Goal: Transaction & Acquisition: Purchase product/service

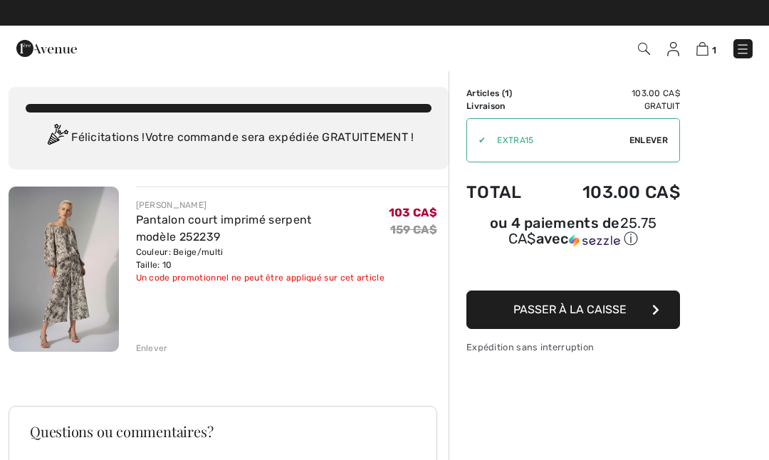
click at [29, 56] on img at bounding box center [46, 48] width 60 height 28
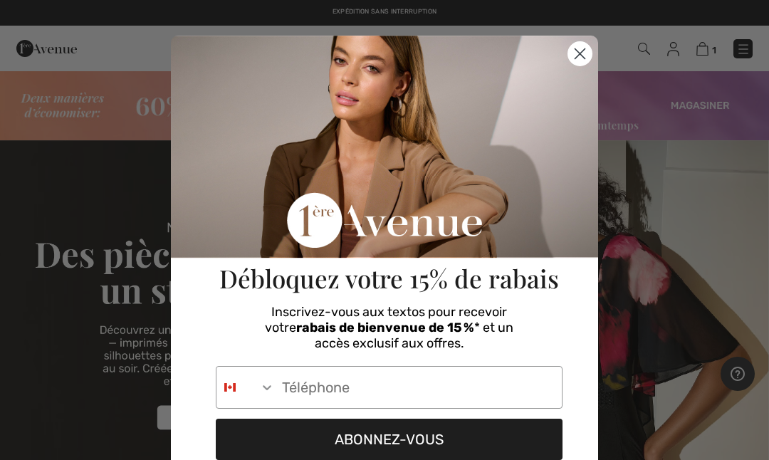
click at [574, 58] on circle "Close dialog" at bounding box center [579, 53] width 23 height 23
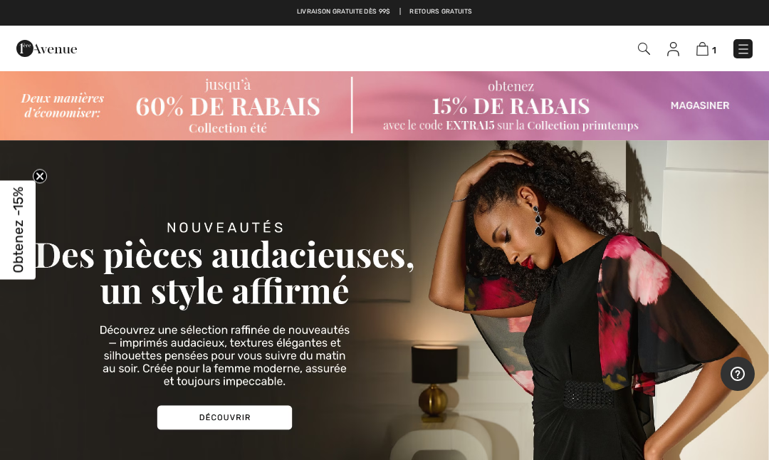
click at [705, 114] on img at bounding box center [384, 105] width 769 height 70
click at [701, 105] on img at bounding box center [384, 105] width 769 height 70
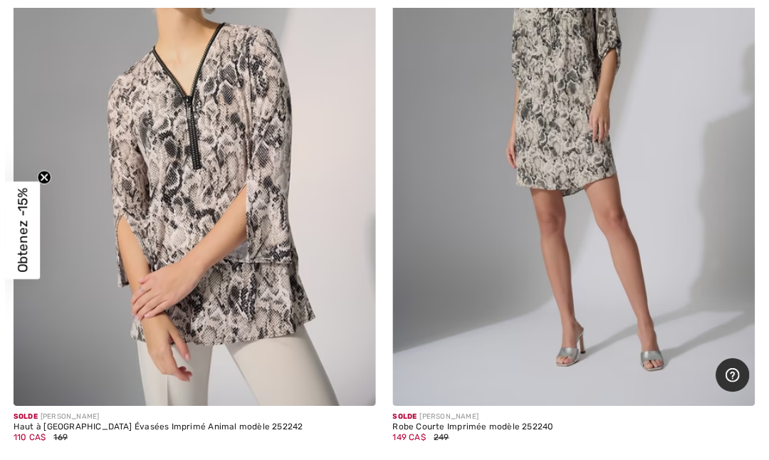
scroll to position [9328, 0]
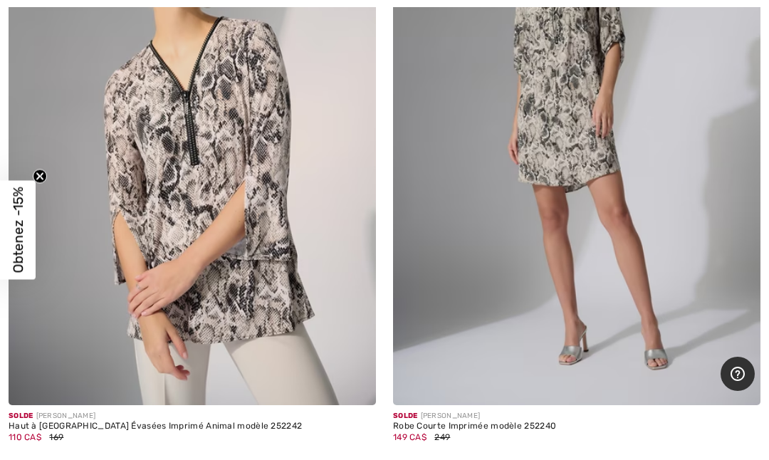
click at [603, 292] on img at bounding box center [576, 129] width 367 height 551
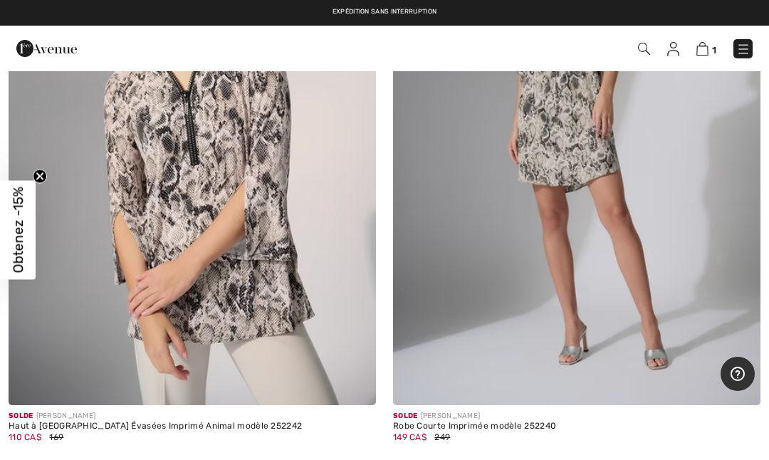
click at [209, 214] on img at bounding box center [192, 129] width 367 height 551
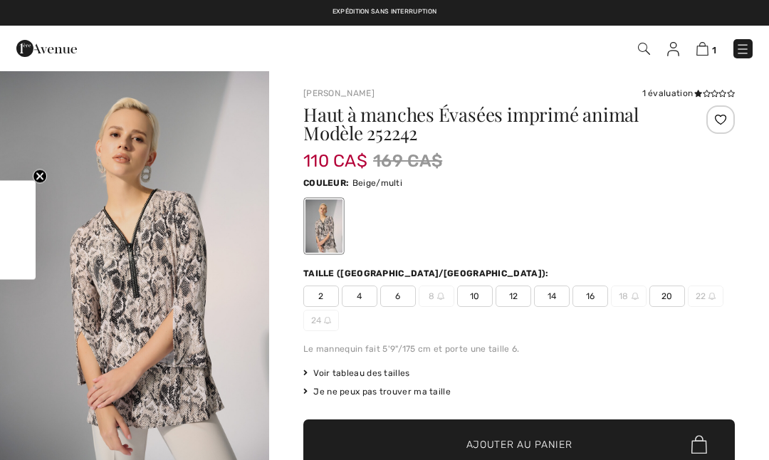
checkbox input "true"
click at [518, 298] on span "12" at bounding box center [513, 295] width 36 height 21
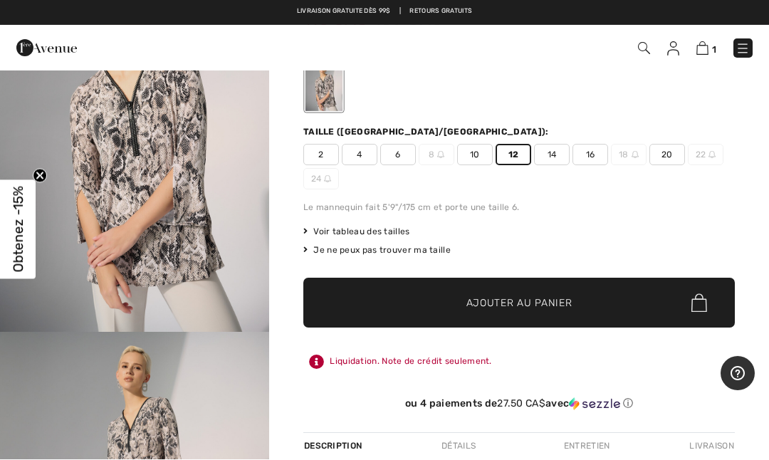
scroll to position [205, 0]
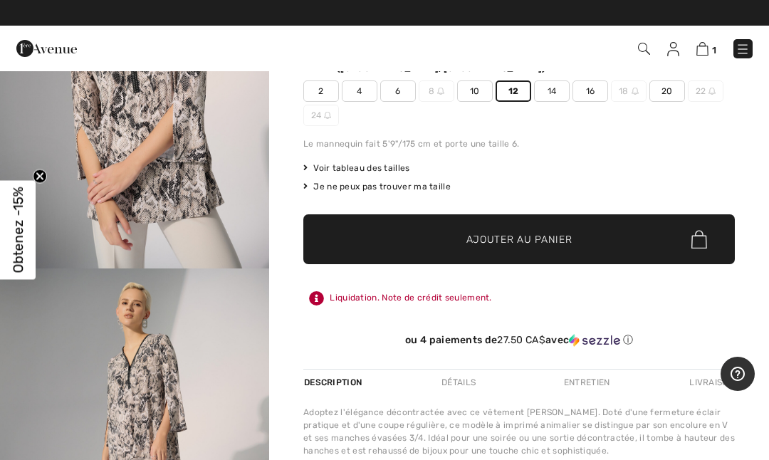
click at [26, 216] on span "Obtenez -15%" at bounding box center [18, 230] width 16 height 86
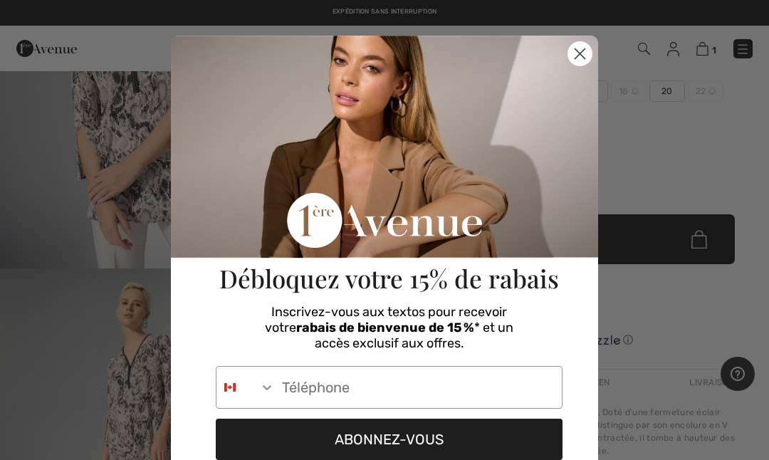
click at [270, 382] on icon "Search Countries" at bounding box center [267, 387] width 14 height 14
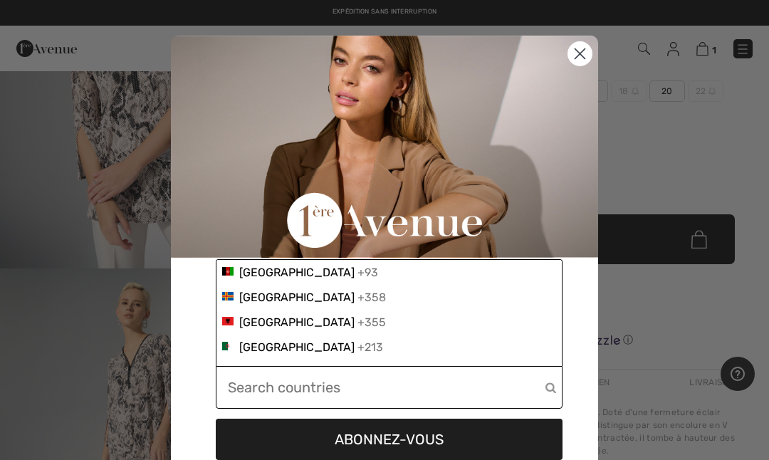
scroll to position [204, 0]
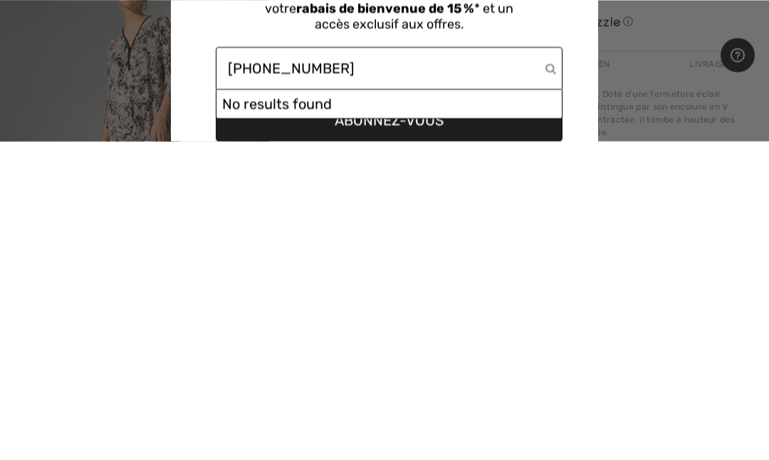
type input "613-725-7984"
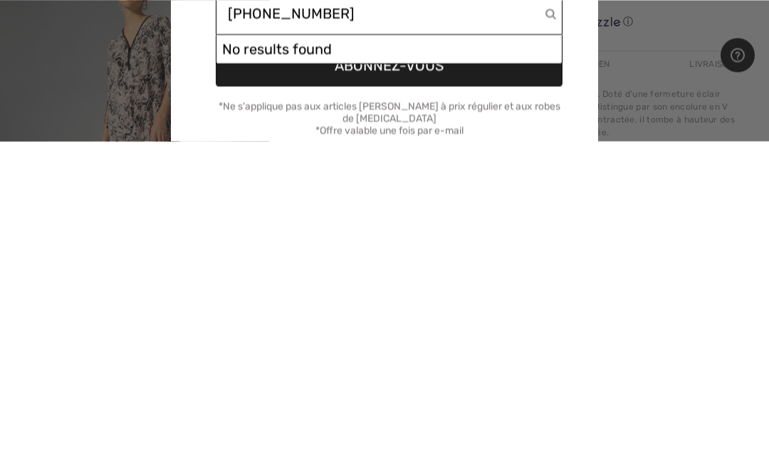
scroll to position [53, 0]
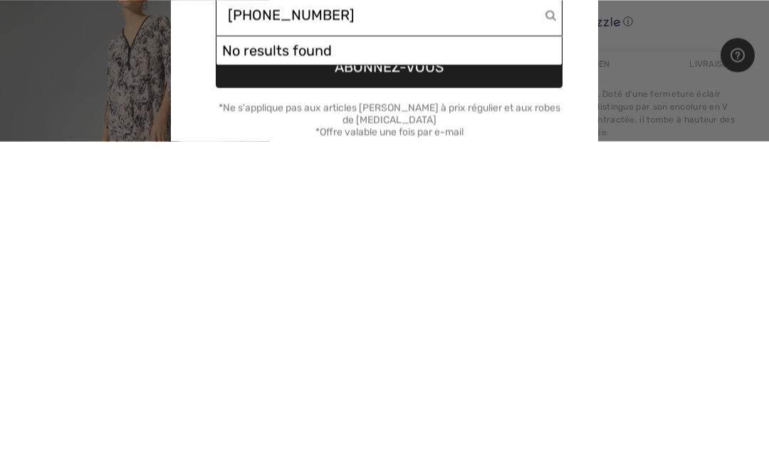
click at [397, 365] on button "ABONNEZ-VOUS" at bounding box center [389, 385] width 347 height 41
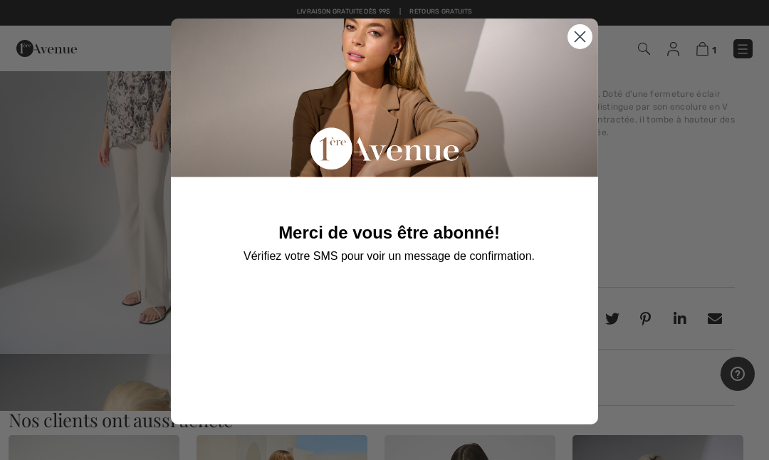
scroll to position [17, 0]
click at [589, 28] on icon "Close dialog" at bounding box center [579, 36] width 25 height 25
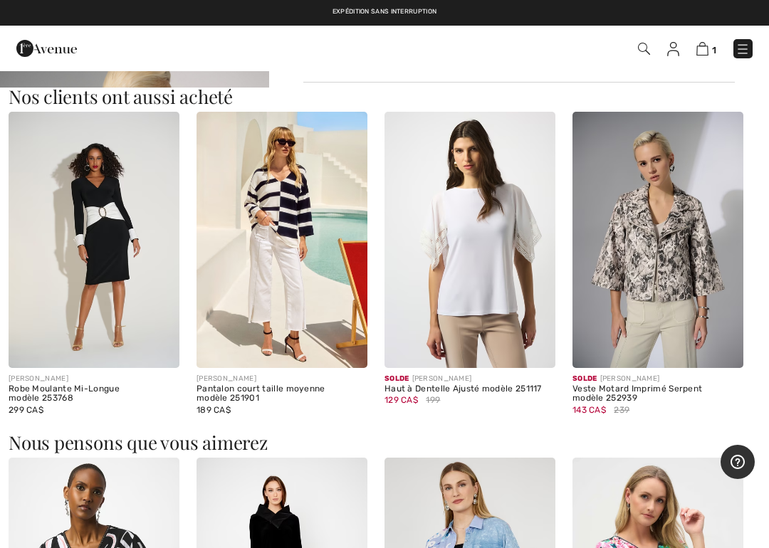
scroll to position [878, 0]
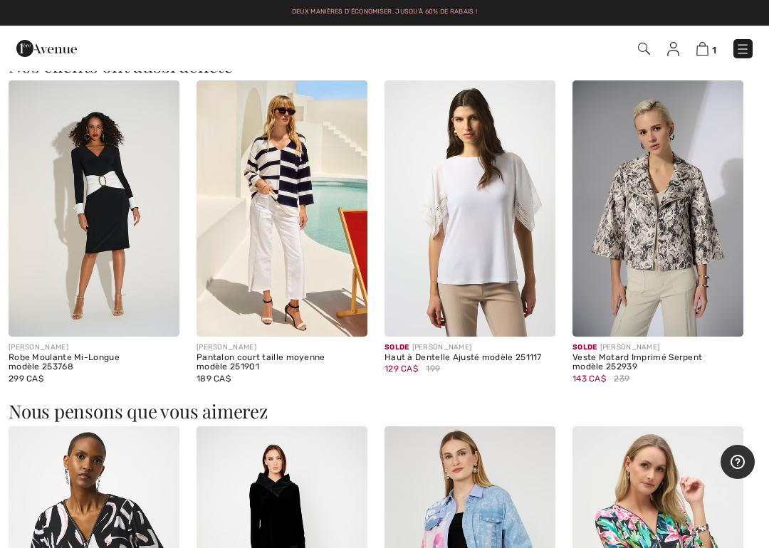
click at [308, 280] on img at bounding box center [281, 208] width 171 height 256
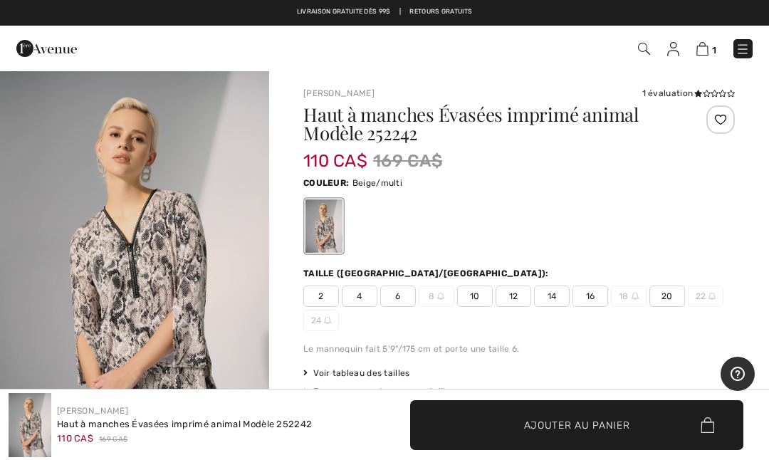
click at [671, 196] on div "Couleur: Beige/multi" at bounding box center [518, 215] width 431 height 82
click at [739, 48] on img at bounding box center [742, 49] width 14 height 14
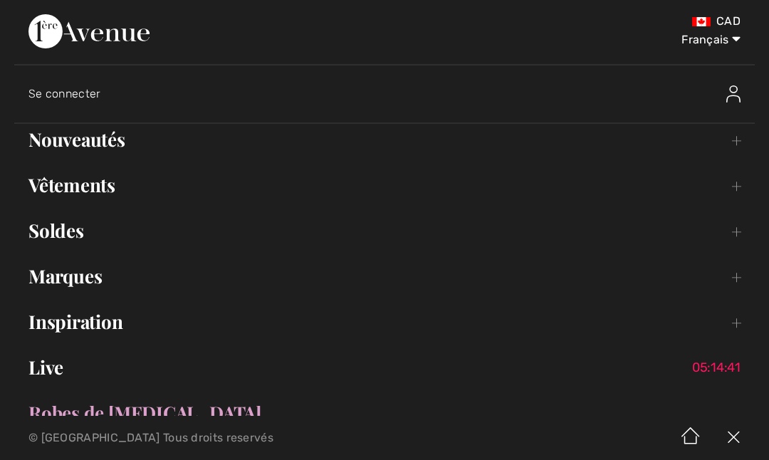
click at [73, 238] on link "Soldes Toggle submenu" at bounding box center [384, 230] width 740 height 31
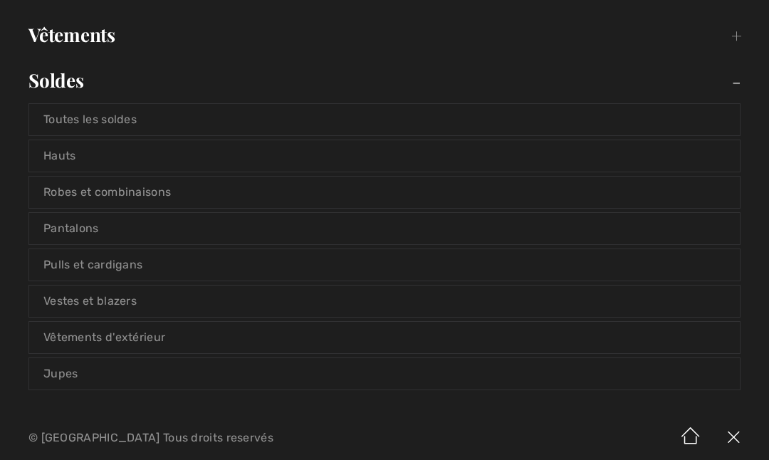
scroll to position [152, 0]
click at [213, 121] on link "Toutes les soldes" at bounding box center [384, 117] width 710 height 31
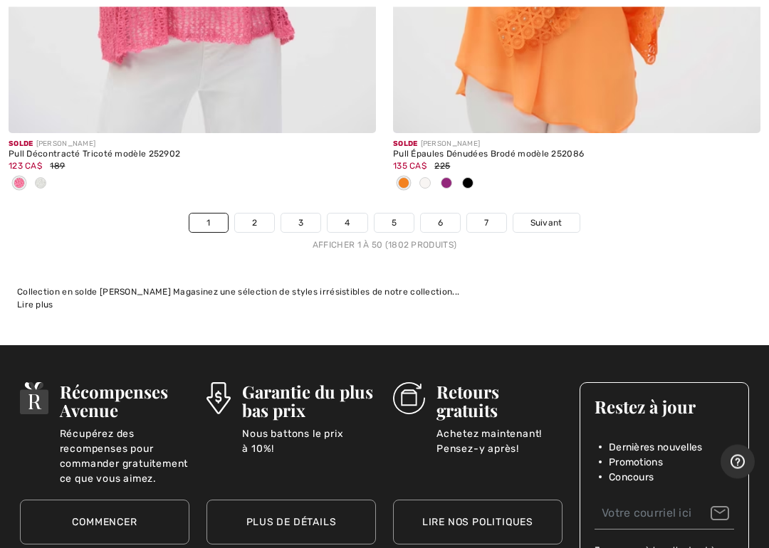
scroll to position [16138, 0]
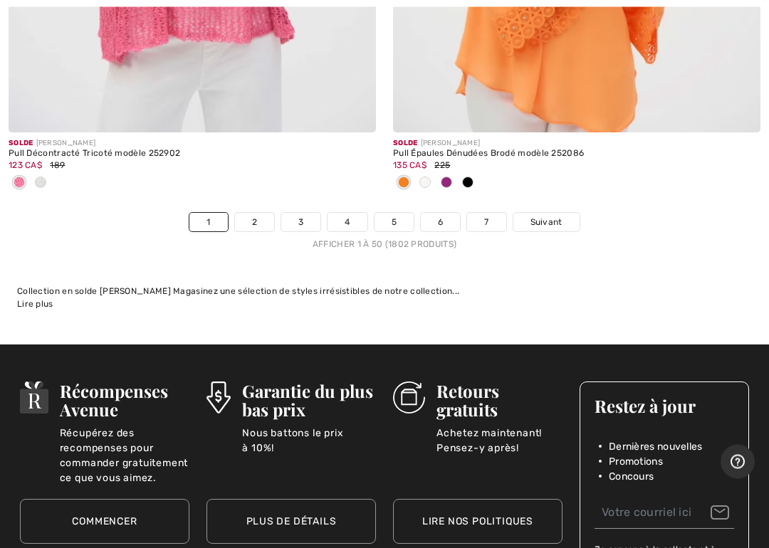
click at [547, 216] on span "Suivant" at bounding box center [546, 222] width 32 height 13
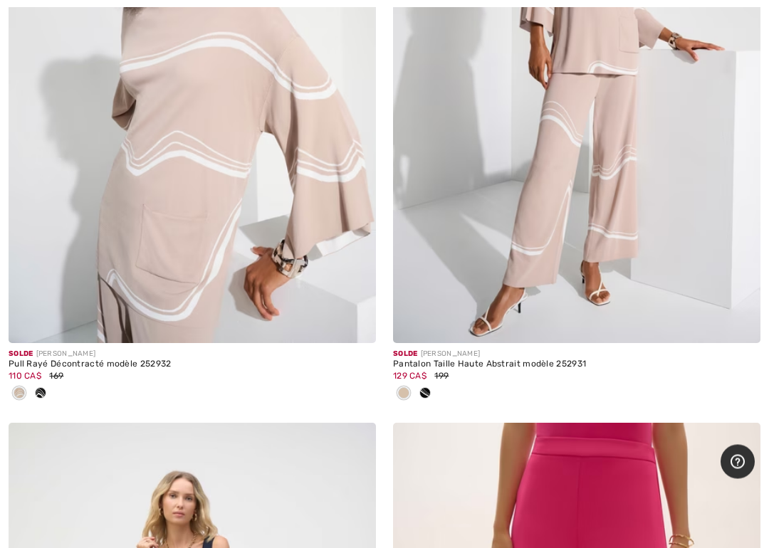
scroll to position [12757, 0]
click at [574, 240] on img at bounding box center [576, 67] width 367 height 551
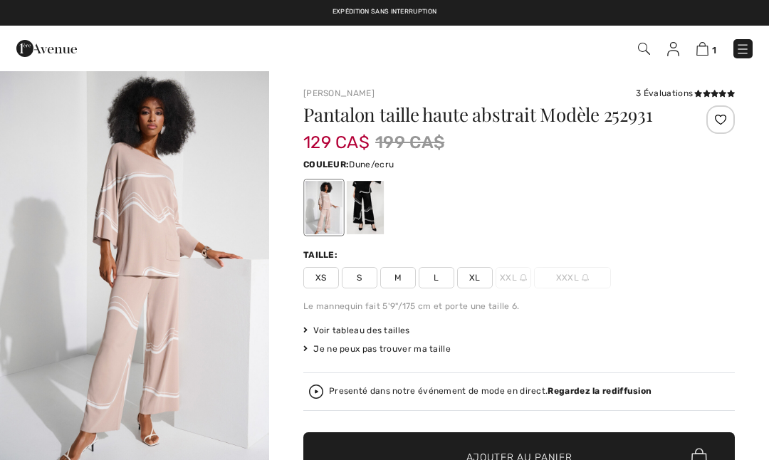
checkbox input "true"
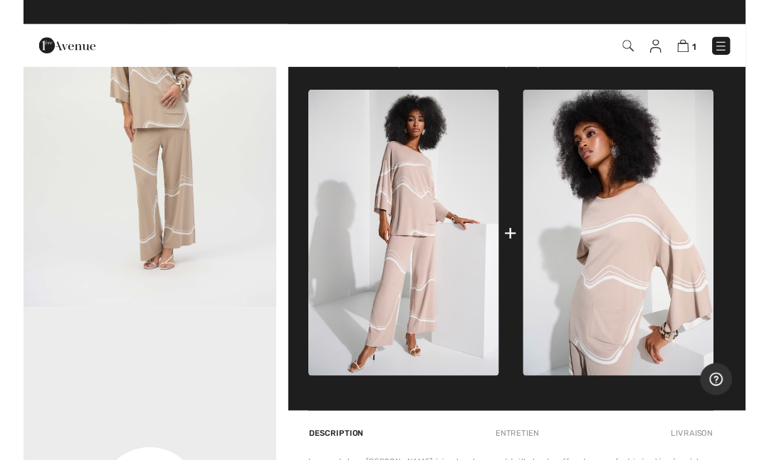
scroll to position [576, 0]
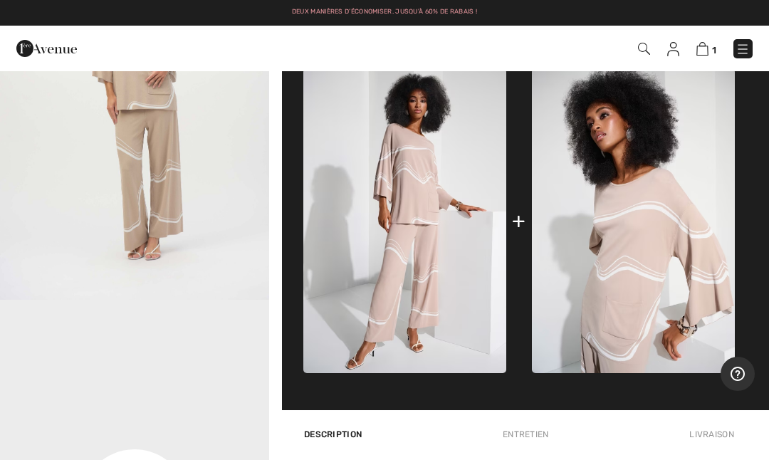
click at [446, 287] on img at bounding box center [404, 220] width 203 height 305
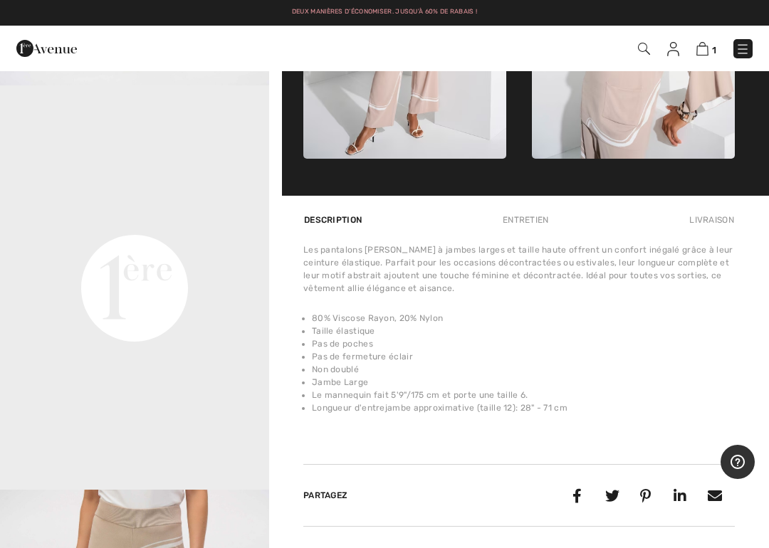
scroll to position [834, 0]
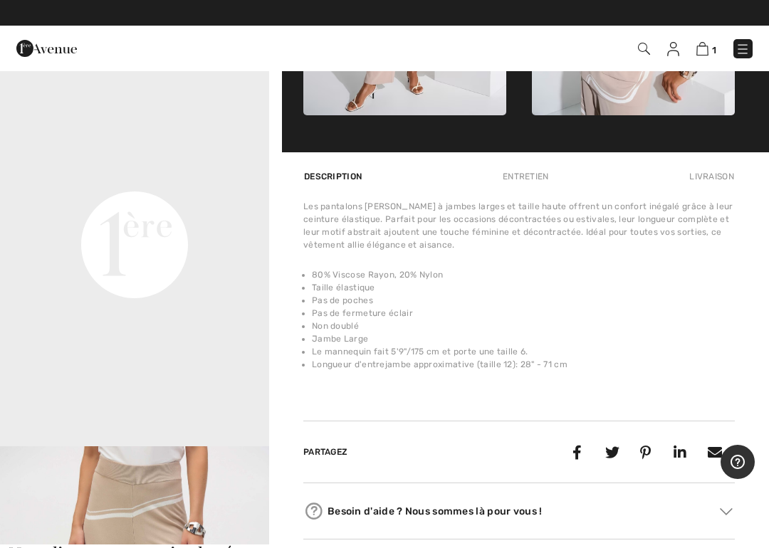
click at [228, 177] on video "Your browser does not support the video tag." at bounding box center [134, 110] width 269 height 135
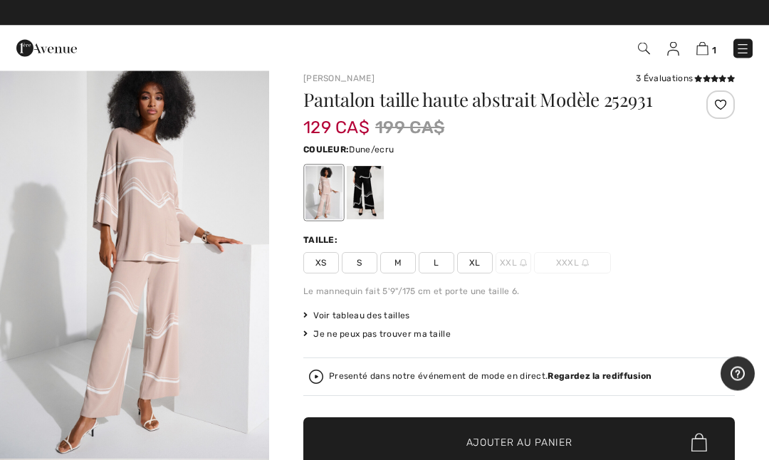
scroll to position [0, 0]
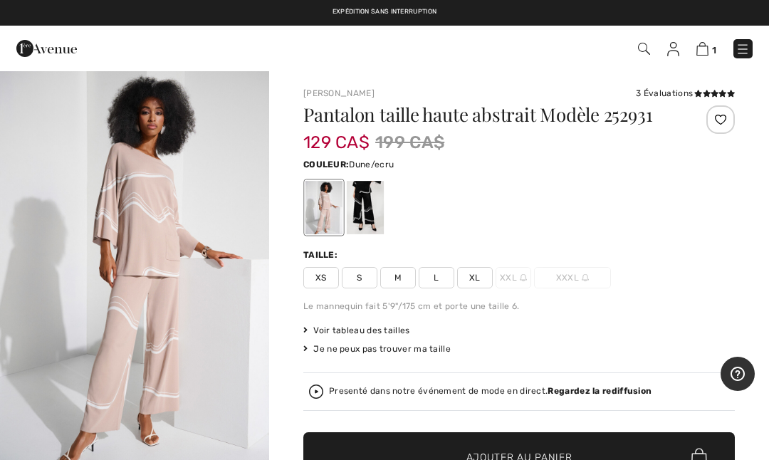
click at [433, 280] on span "L" at bounding box center [436, 277] width 36 height 21
click at [450, 278] on span "L" at bounding box center [436, 277] width 36 height 21
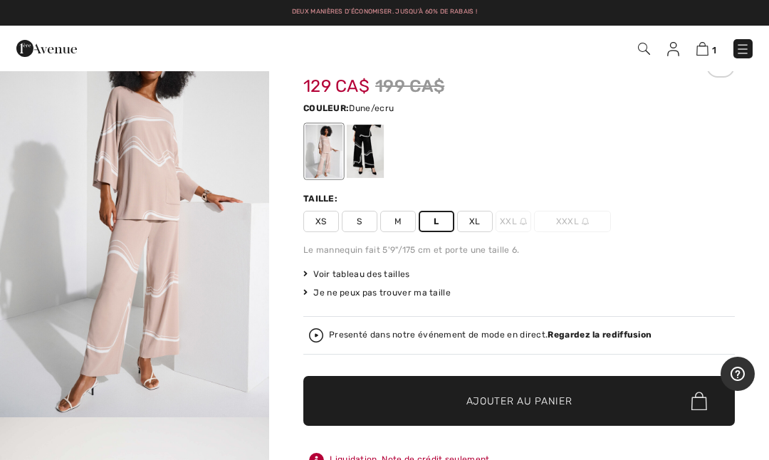
click at [533, 404] on span "Ajouter au panier" at bounding box center [519, 401] width 106 height 15
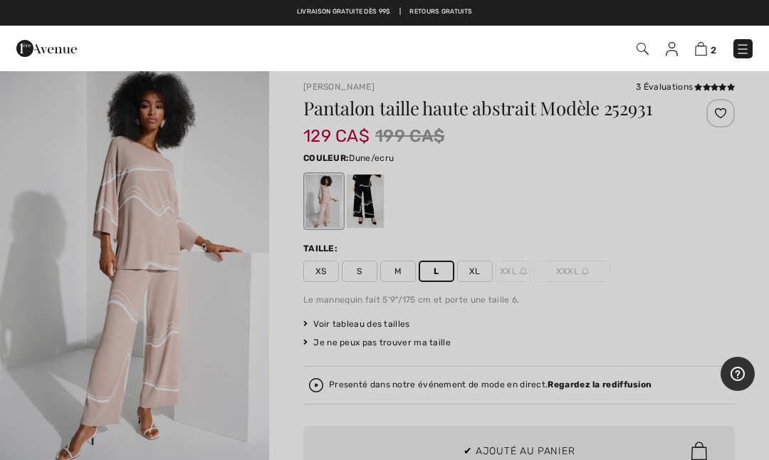
scroll to position [0, 0]
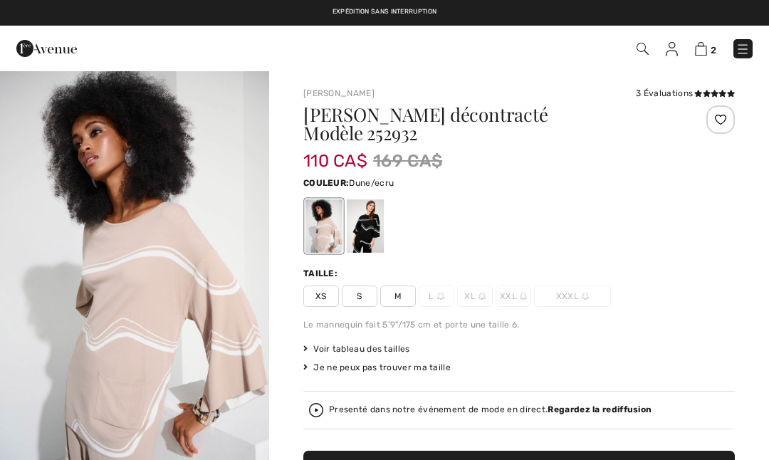
checkbox input "true"
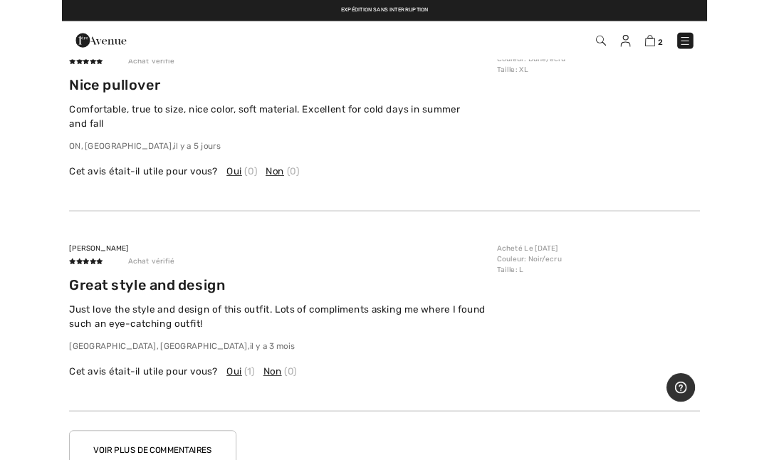
scroll to position [2616, 0]
